Goal: Task Accomplishment & Management: Use online tool/utility

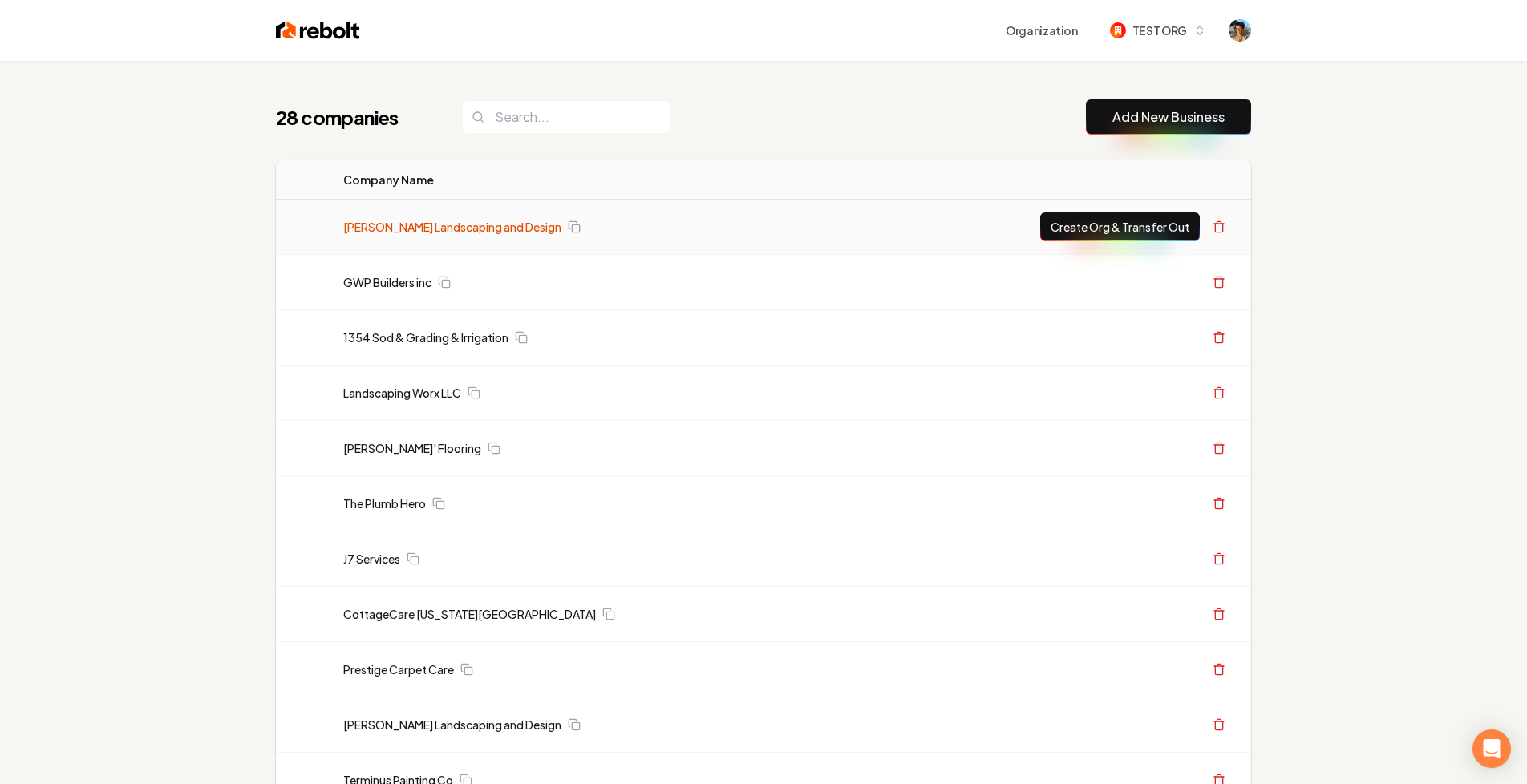
click at [422, 220] on link "[PERSON_NAME] Landscaping and Design" at bounding box center [452, 227] width 218 height 16
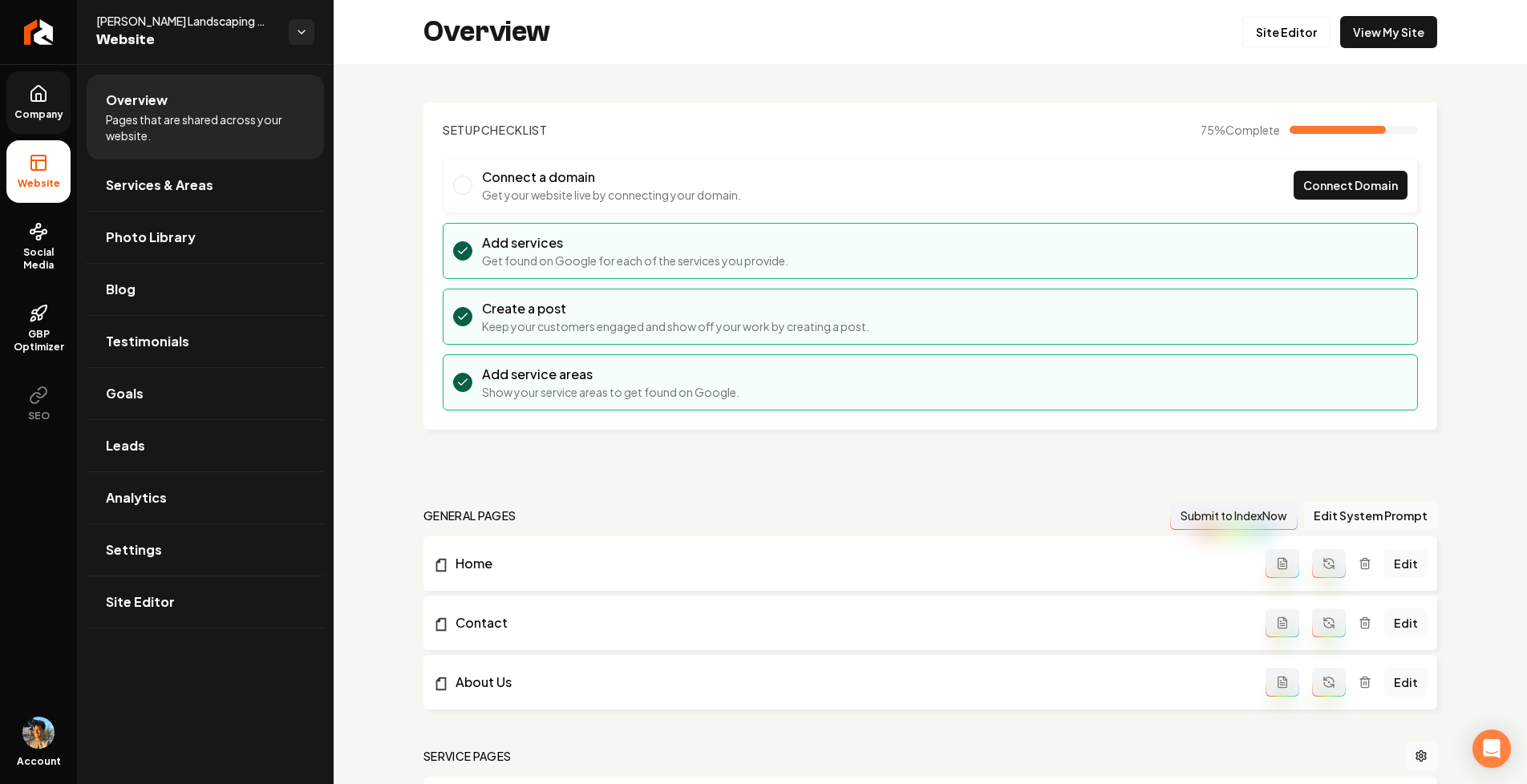
click at [36, 102] on icon at bounding box center [39, 94] width 19 height 19
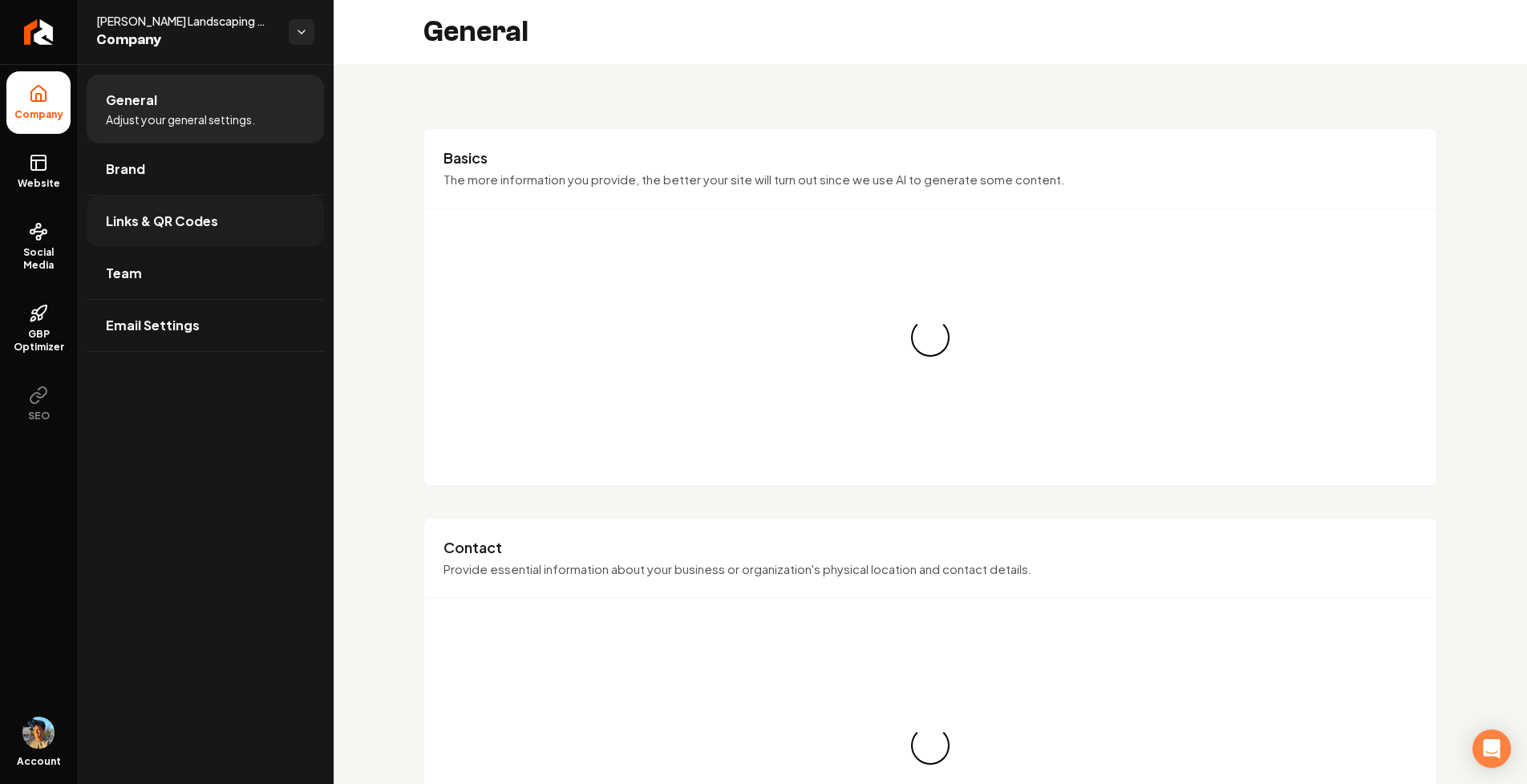
click at [150, 227] on span "Links & QR Codes" at bounding box center [162, 221] width 112 height 19
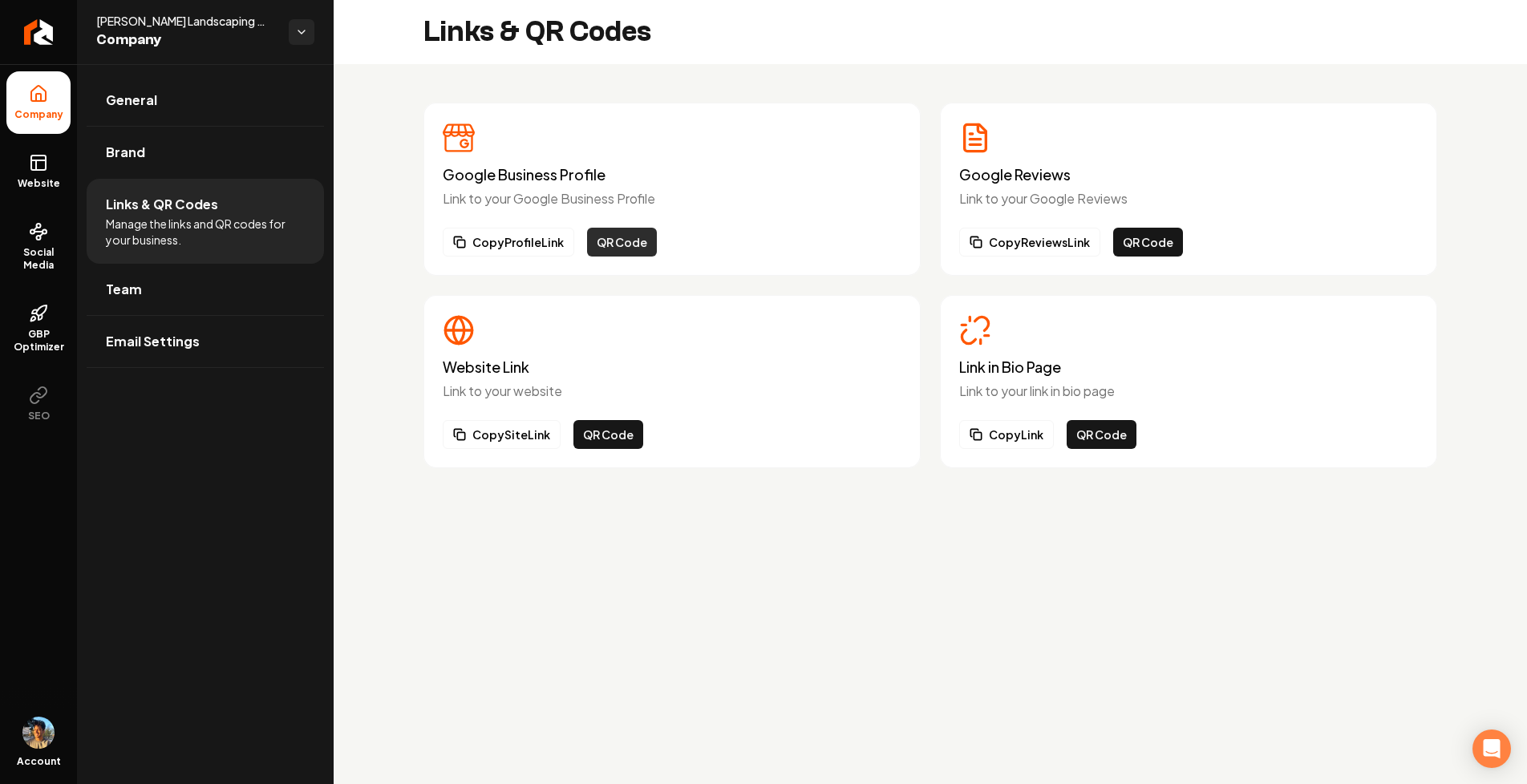
click at [608, 238] on button "QR Code" at bounding box center [622, 242] width 70 height 29
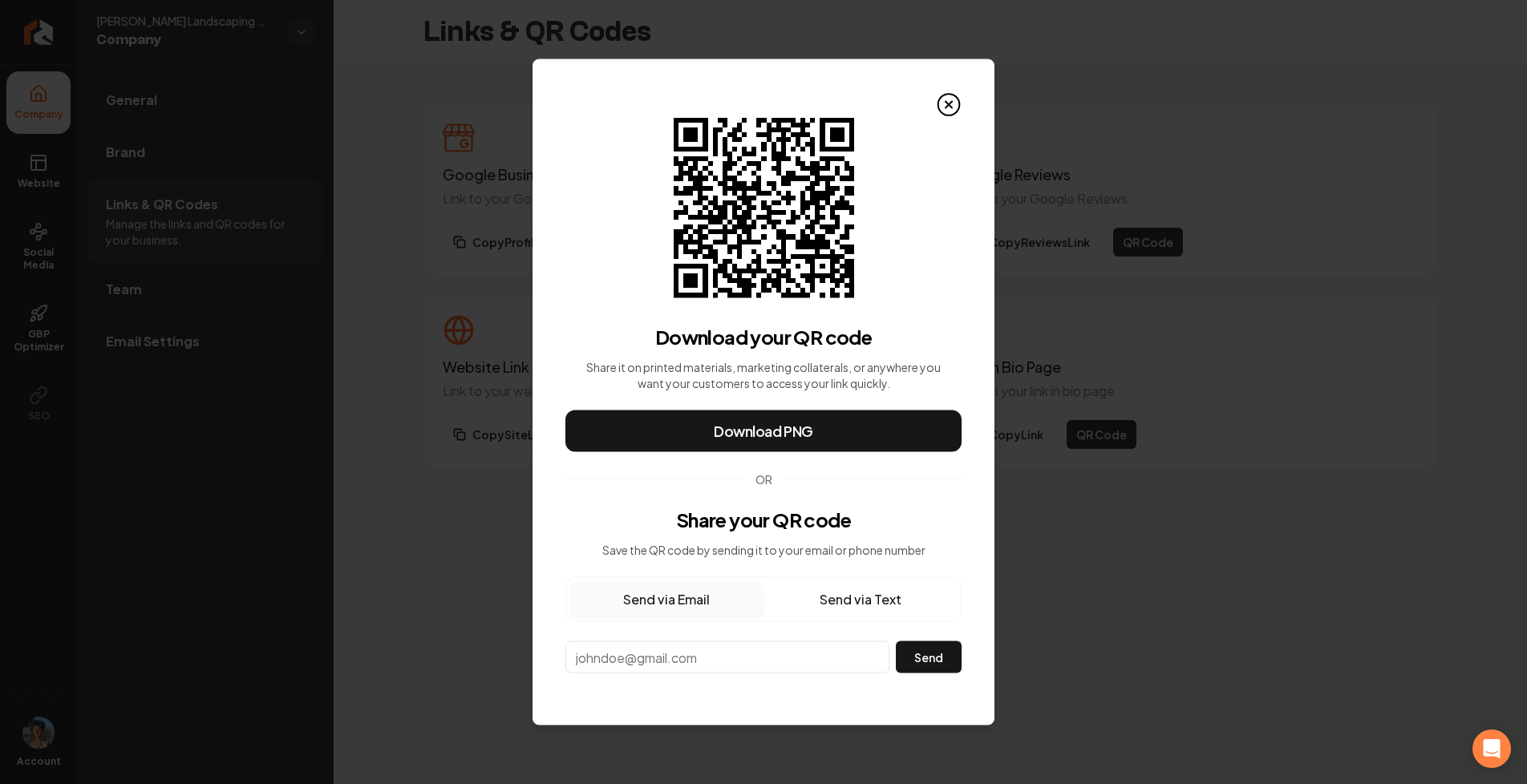
click at [842, 599] on button "Send via Text" at bounding box center [860, 600] width 194 height 36
click at [716, 557] on p "Save the QR code by sending it to your email or phone number" at bounding box center [764, 550] width 323 height 16
drag, startPoint x: 701, startPoint y: 552, endPoint x: 880, endPoint y: 552, distance: 179.0
click at [880, 552] on p "Save the QR code by sending it to your email or phone number" at bounding box center [764, 550] width 323 height 16
click at [834, 548] on p "Save the QR code by sending it to your email or phone number" at bounding box center [764, 550] width 323 height 16
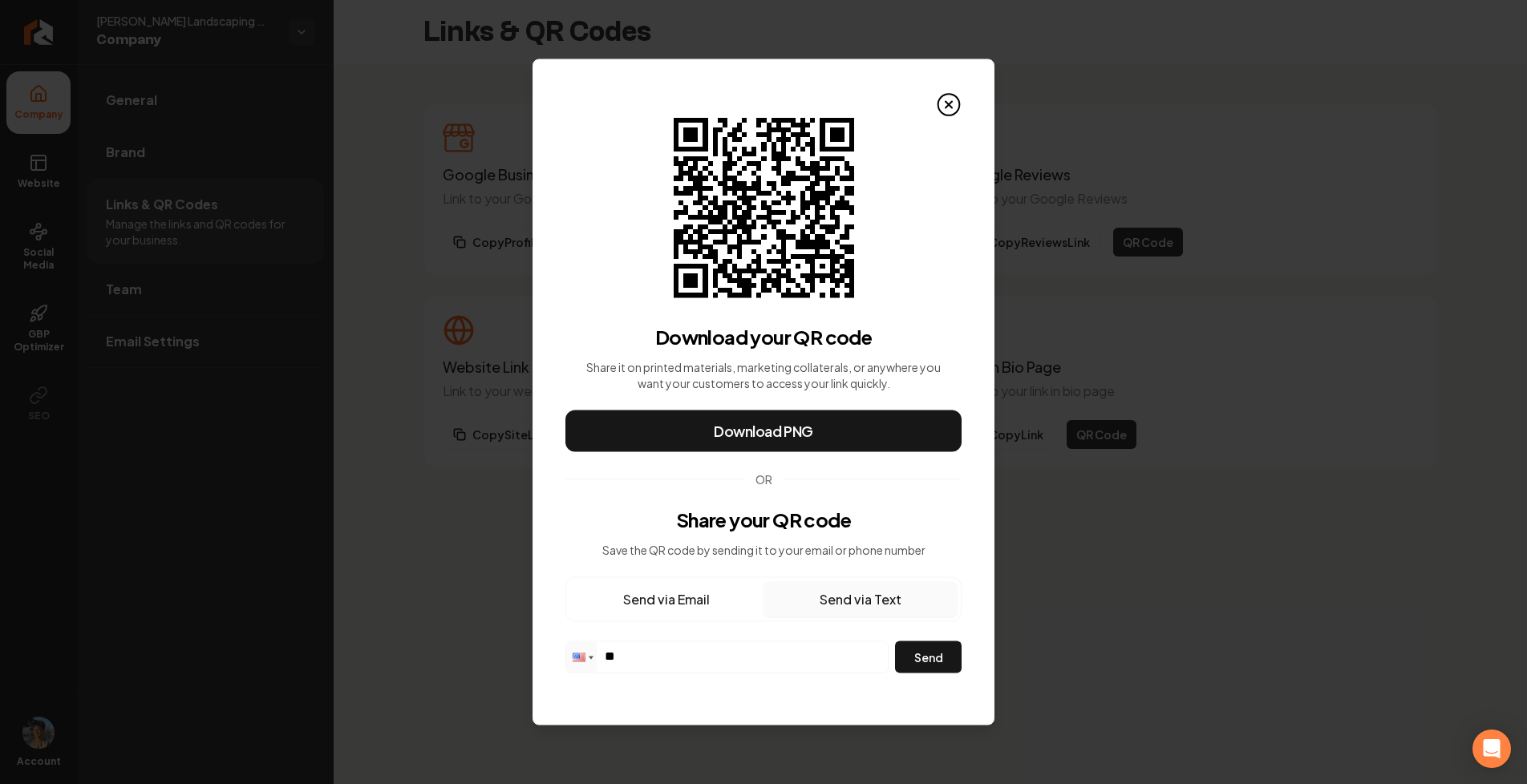
click at [686, 659] on input "**" at bounding box center [727, 656] width 322 height 28
click at [954, 102] on icon at bounding box center [948, 104] width 25 height 25
